Goal: Transaction & Acquisition: Purchase product/service

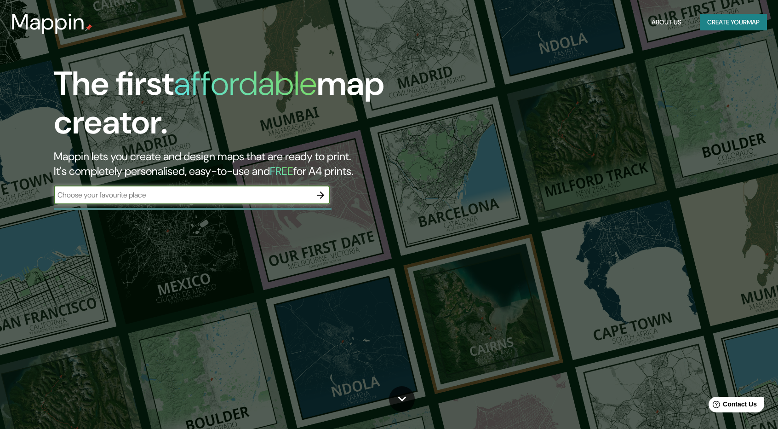
click at [152, 196] on input "text" at bounding box center [183, 195] width 258 height 11
click at [327, 190] on button "button" at bounding box center [320, 195] width 18 height 18
click at [148, 187] on div "​" at bounding box center [192, 195] width 276 height 18
type input "toctiuco"
click at [322, 196] on icon "button" at bounding box center [320, 194] width 7 height 7
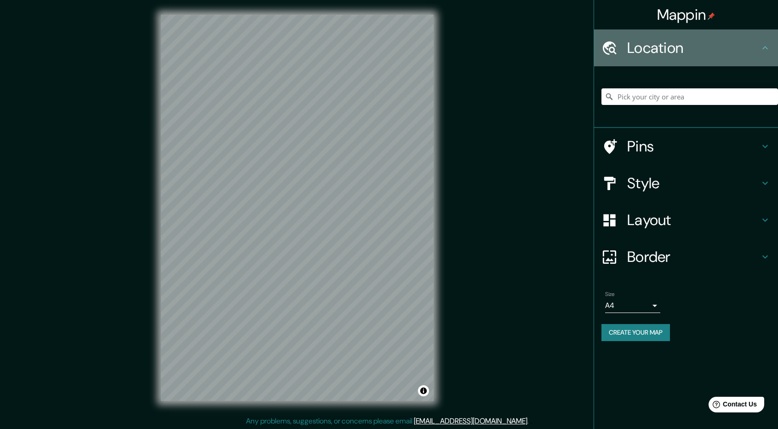
click at [689, 55] on h4 "Location" at bounding box center [693, 48] width 132 height 18
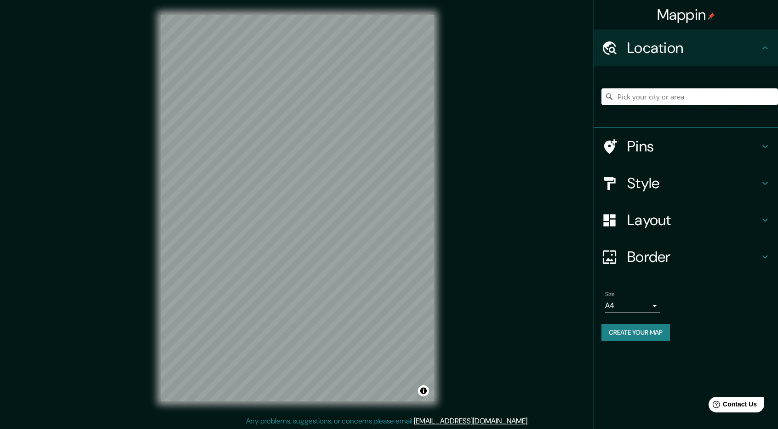
click at [696, 96] on input "Pick your city or area" at bounding box center [690, 96] width 177 height 17
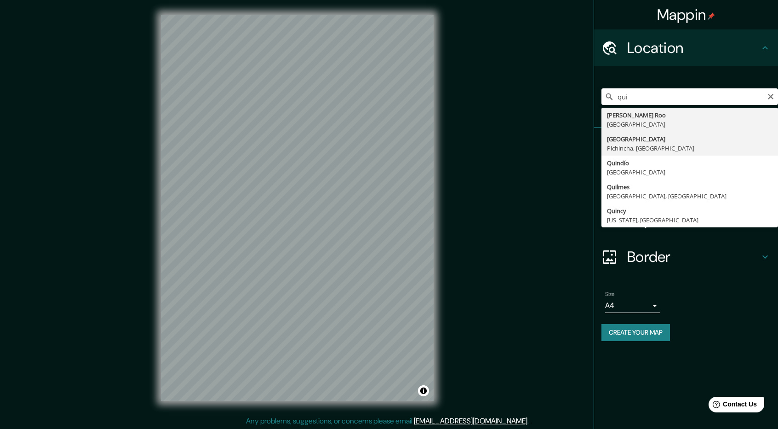
type input "[GEOGRAPHIC_DATA], [GEOGRAPHIC_DATA], [GEOGRAPHIC_DATA]"
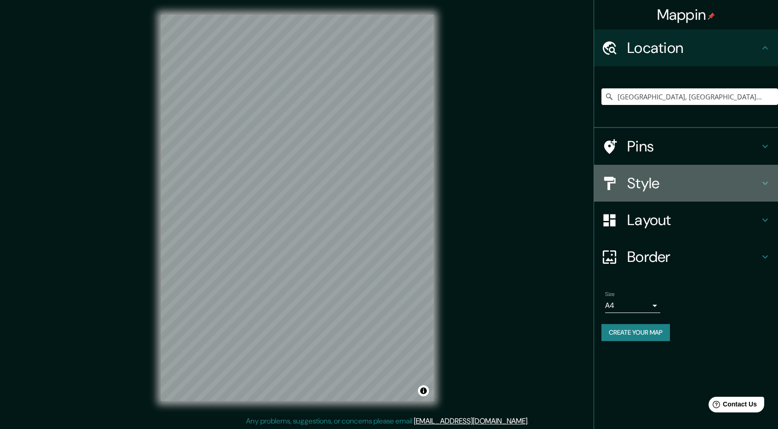
click at [709, 181] on h4 "Style" at bounding box center [693, 183] width 132 height 18
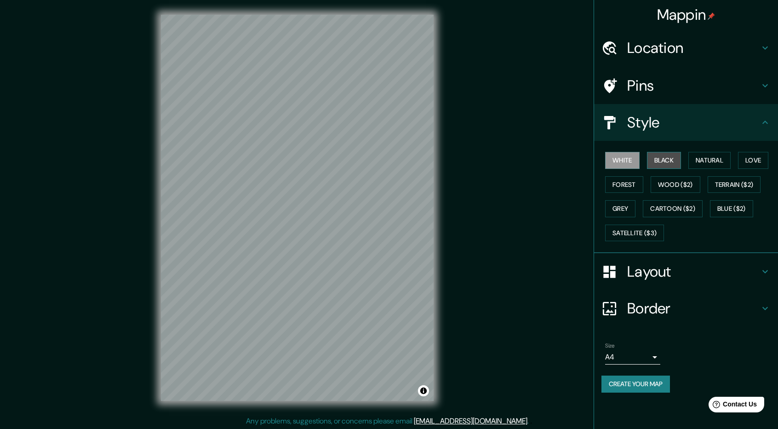
click at [673, 161] on button "Black" at bounding box center [664, 160] width 35 height 17
click at [721, 157] on button "Natural" at bounding box center [710, 160] width 42 height 17
click at [766, 167] on button "Love" at bounding box center [753, 160] width 30 height 17
click at [630, 181] on button "Forest" at bounding box center [624, 184] width 38 height 17
click at [684, 185] on button "Wood ($2)" at bounding box center [676, 184] width 50 height 17
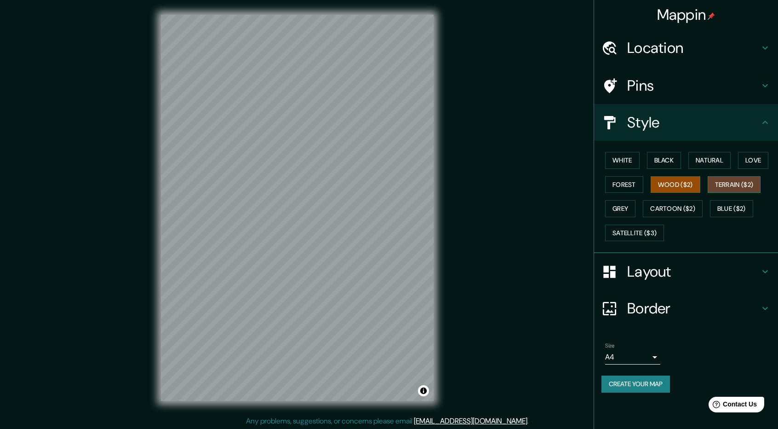
click at [749, 184] on button "Terrain ($2)" at bounding box center [734, 184] width 53 height 17
click at [621, 211] on button "Grey" at bounding box center [620, 208] width 30 height 17
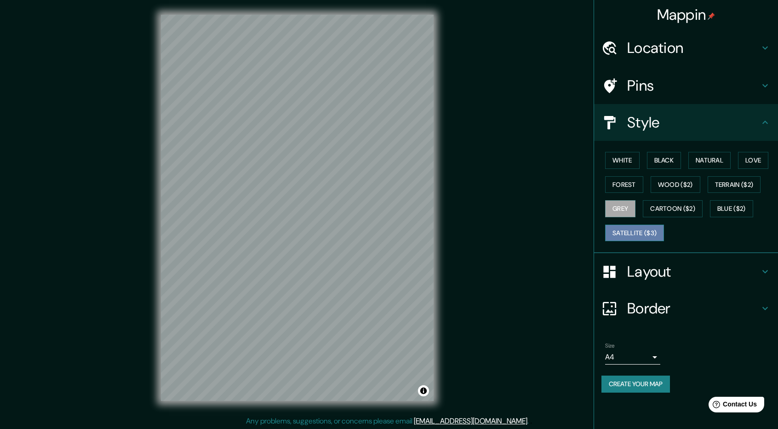
click at [628, 229] on button "Satellite ($3)" at bounding box center [634, 232] width 59 height 17
